Goal: Information Seeking & Learning: Learn about a topic

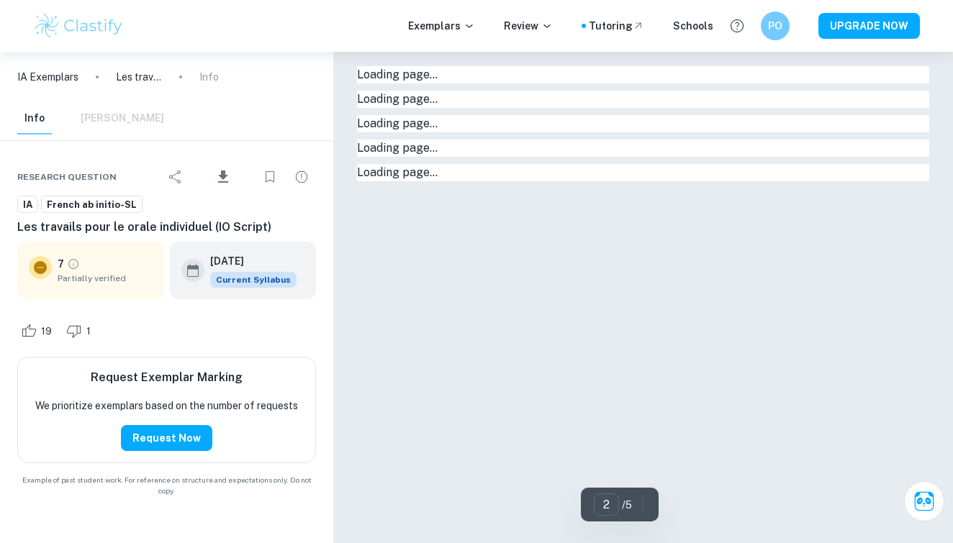
type input "1"
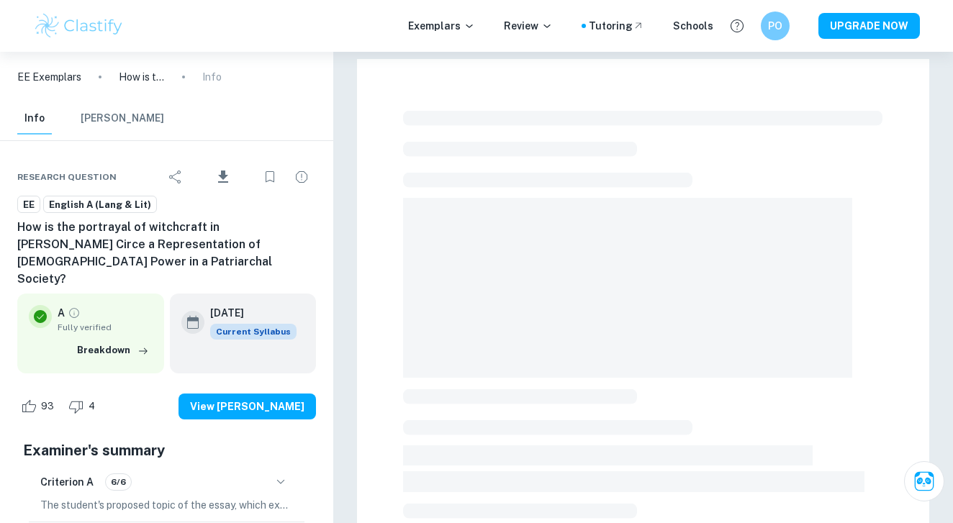
checkbox input "true"
